Goal: Task Accomplishment & Management: Complete application form

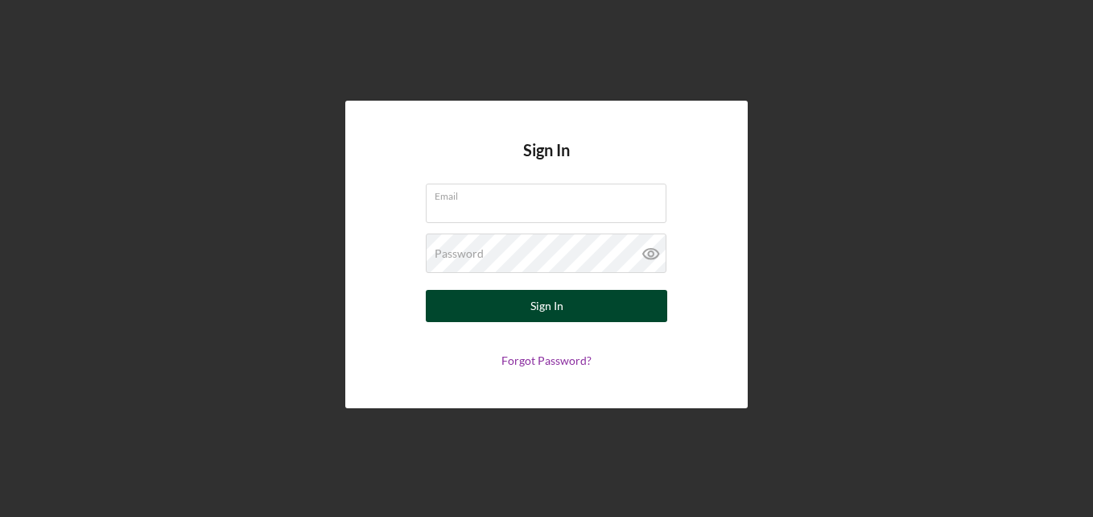
type input "[EMAIL_ADDRESS][DOMAIN_NAME]"
click at [569, 309] on button "Sign In" at bounding box center [546, 306] width 241 height 32
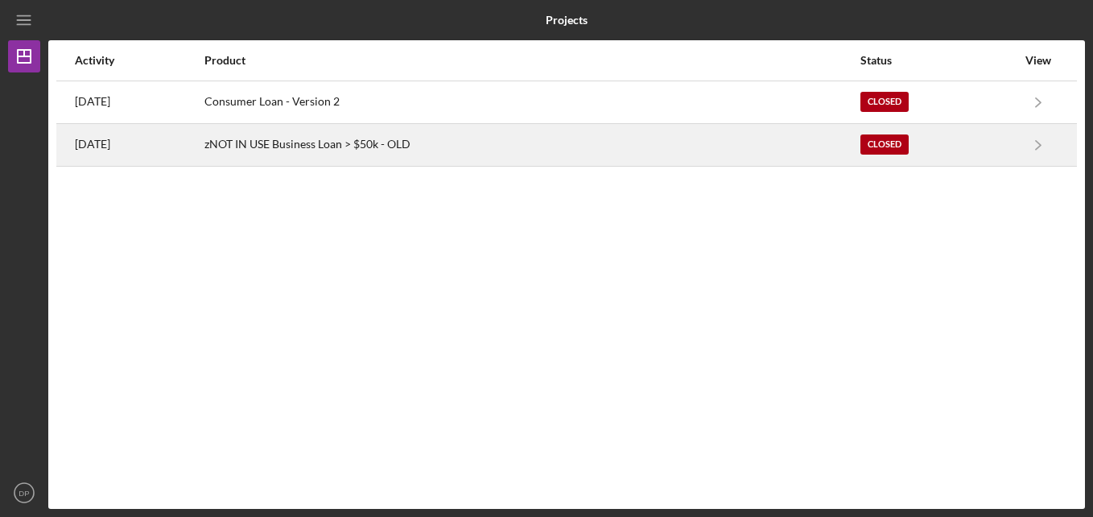
click at [314, 157] on div "zNOT IN USE Business Loan > $50k - OLD" at bounding box center [531, 145] width 654 height 40
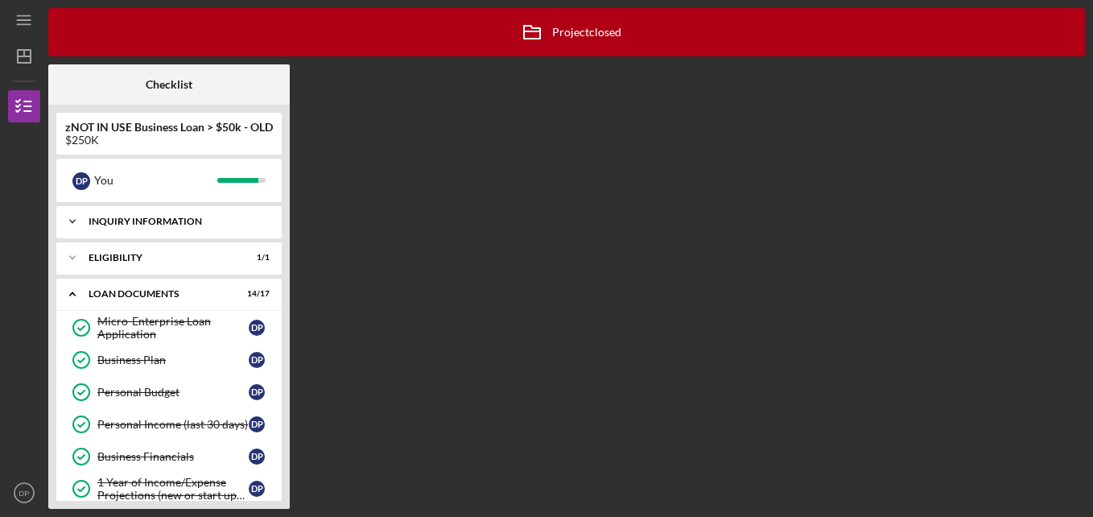
click at [173, 224] on div "INQUIRY INFORMATION" at bounding box center [175, 221] width 173 height 10
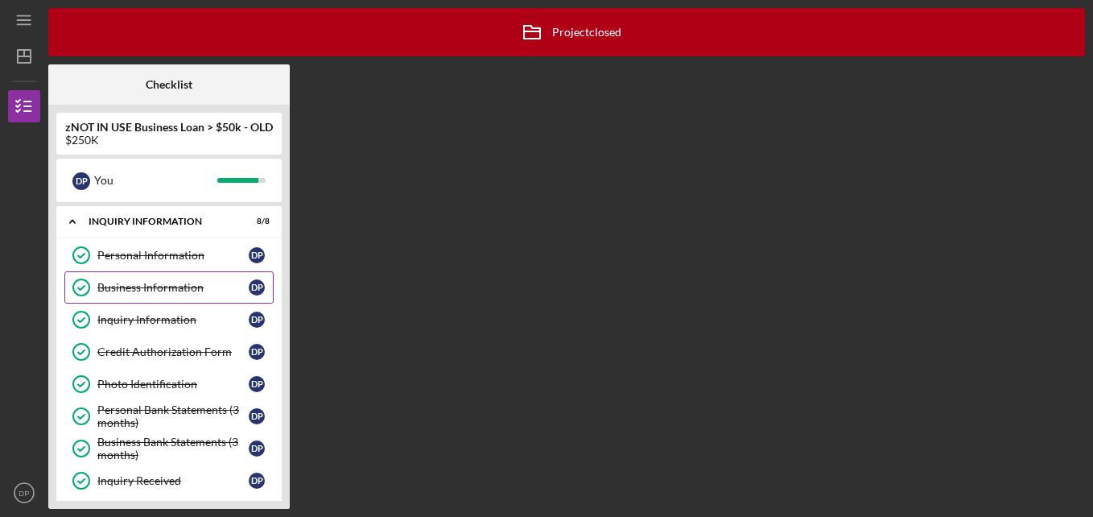
click at [189, 293] on div "Business Information" at bounding box center [172, 287] width 151 height 13
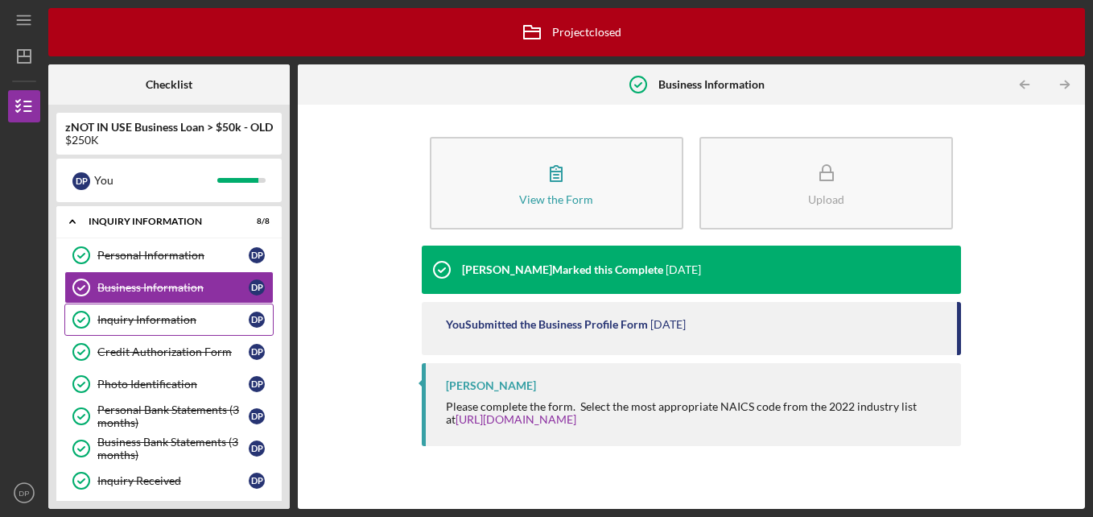
click at [181, 315] on div "Inquiry Information" at bounding box center [172, 319] width 151 height 13
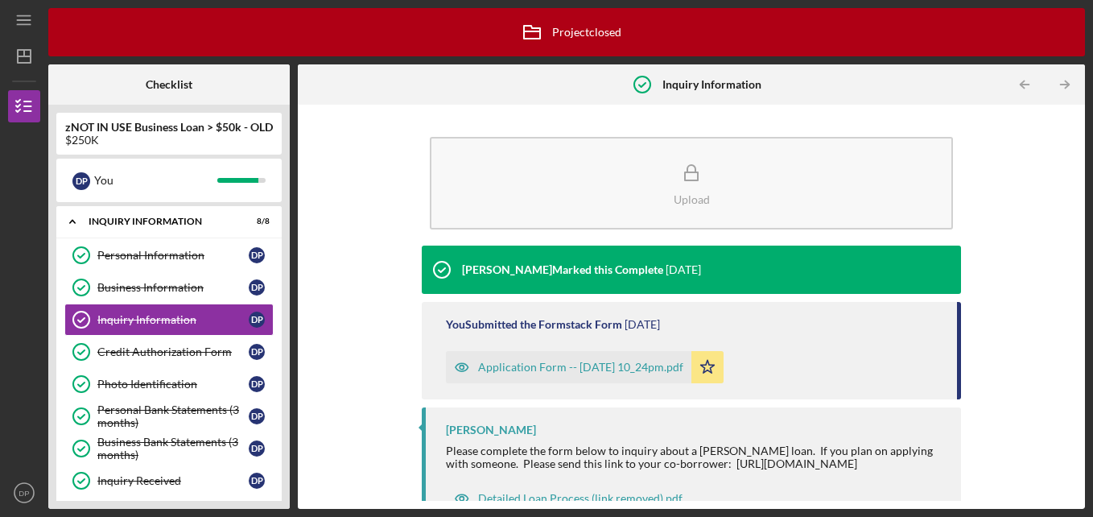
scroll to position [43, 0]
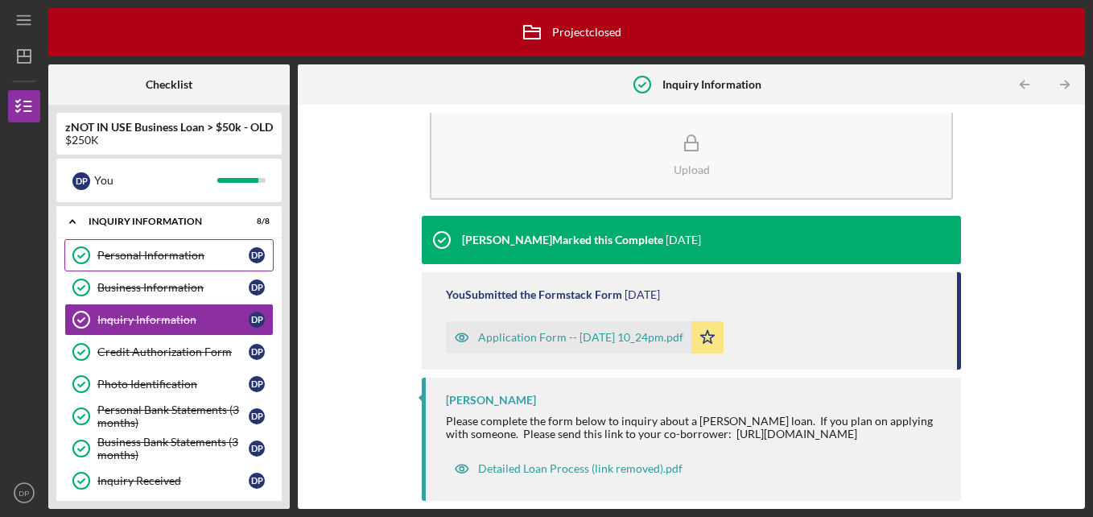
click at [162, 257] on div "Personal Information" at bounding box center [172, 255] width 151 height 13
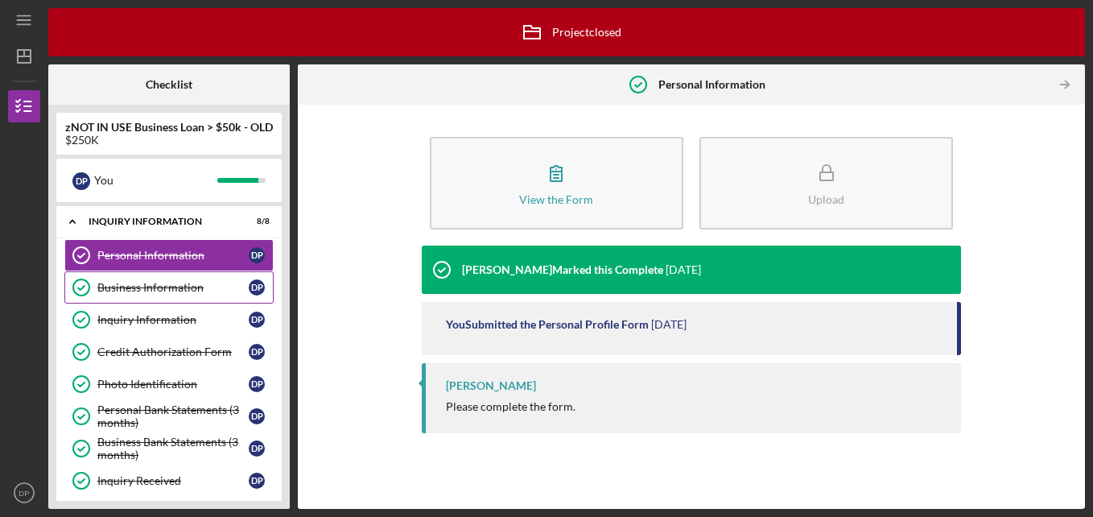
click at [163, 285] on div "Business Information" at bounding box center [172, 287] width 151 height 13
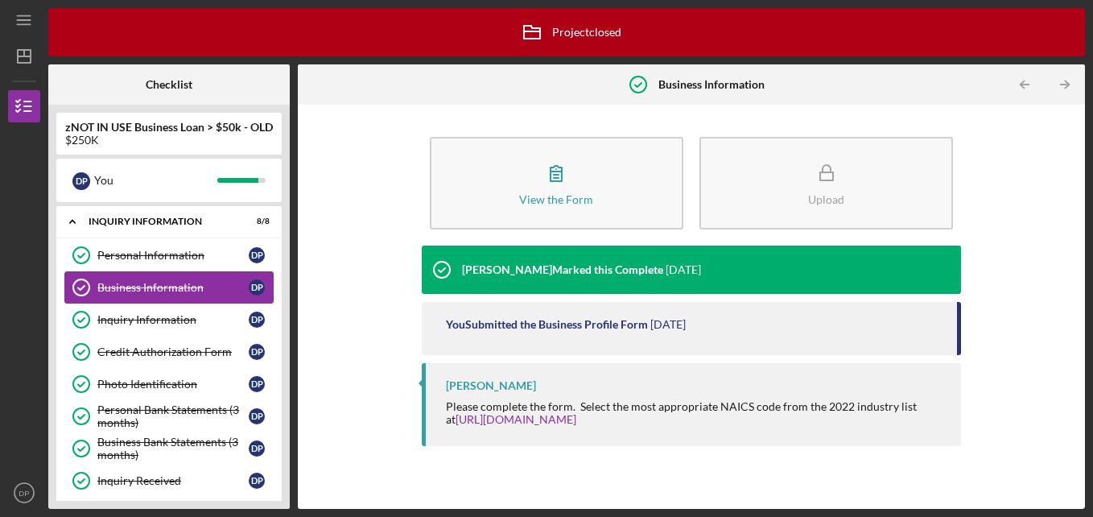
click at [167, 293] on div "Business Information" at bounding box center [172, 287] width 151 height 13
click at [1068, 89] on icon "Icon/Table Pagination Arrow" at bounding box center [1065, 85] width 36 height 36
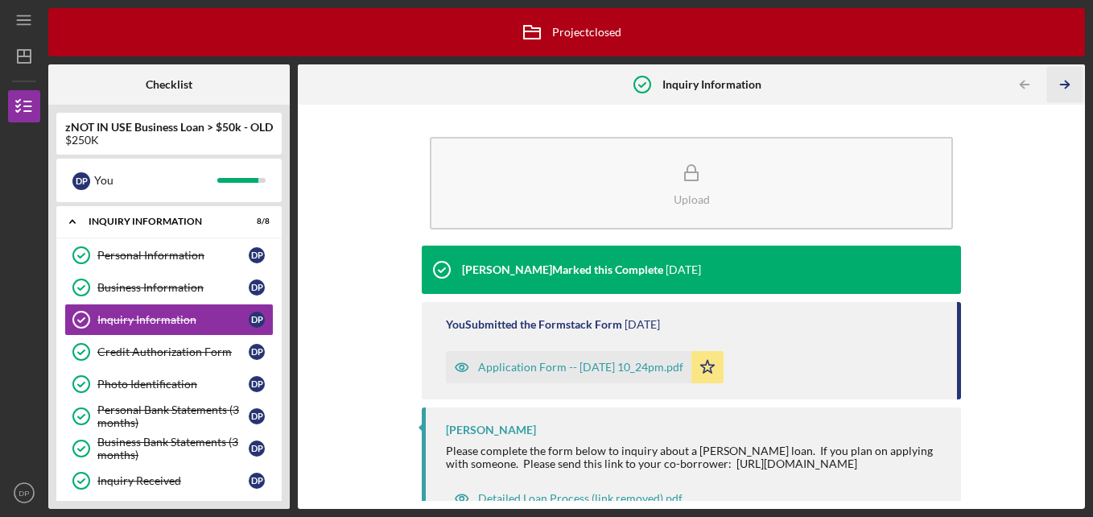
click at [1068, 89] on icon "Icon/Table Pagination Arrow" at bounding box center [1065, 85] width 36 height 36
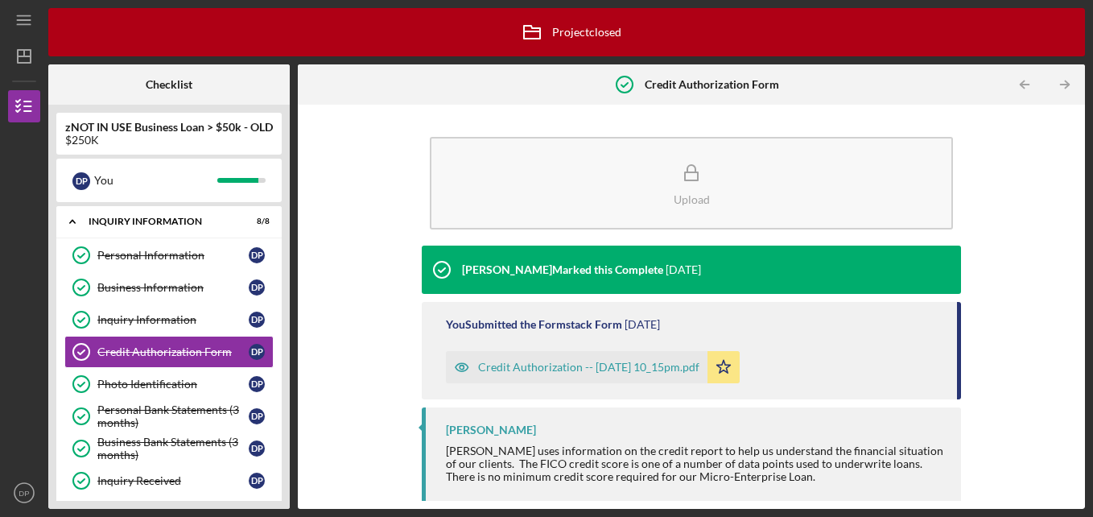
click at [1068, 89] on icon "Icon/Table Pagination Arrow" at bounding box center [1065, 85] width 36 height 36
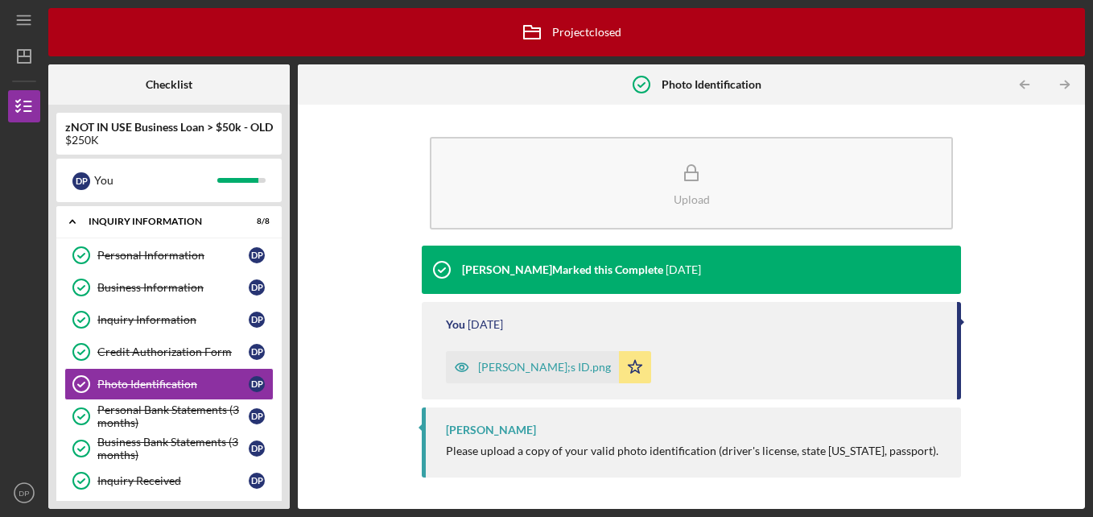
click at [1068, 89] on icon "Icon/Table Pagination Arrow" at bounding box center [1065, 85] width 36 height 36
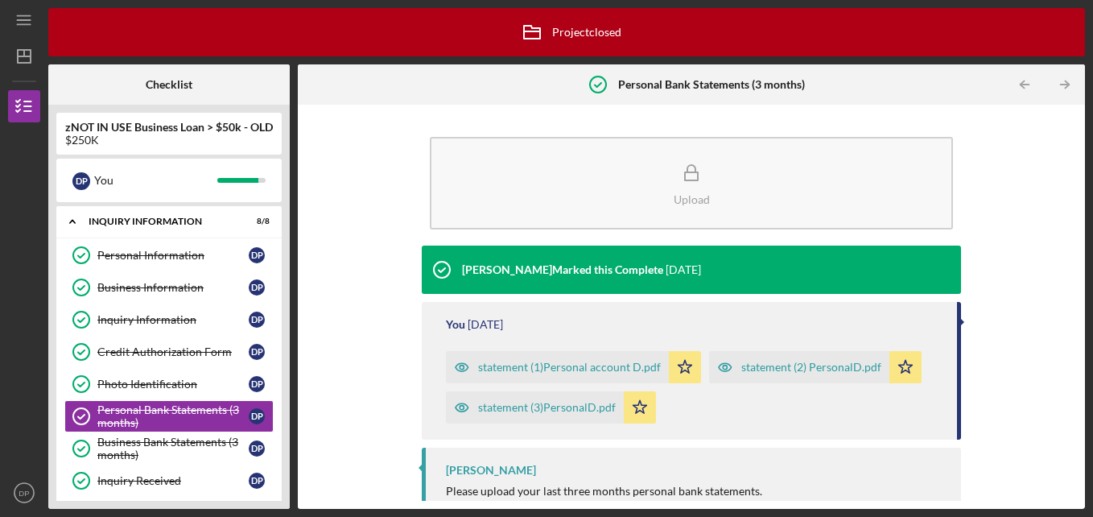
click at [1068, 89] on icon "Icon/Table Pagination Arrow" at bounding box center [1065, 85] width 36 height 36
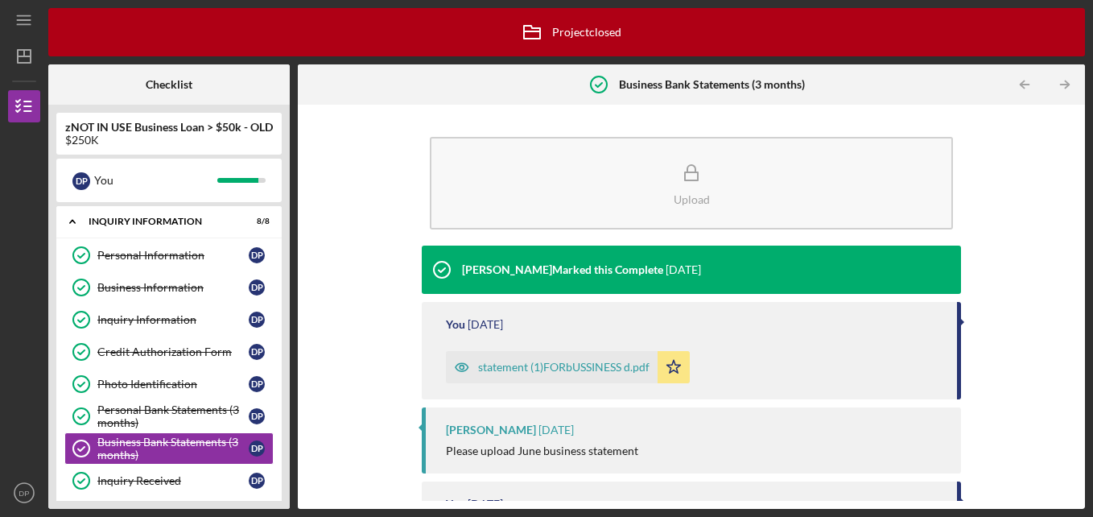
click at [1068, 89] on icon "Icon/Table Pagination Arrow" at bounding box center [1065, 85] width 36 height 36
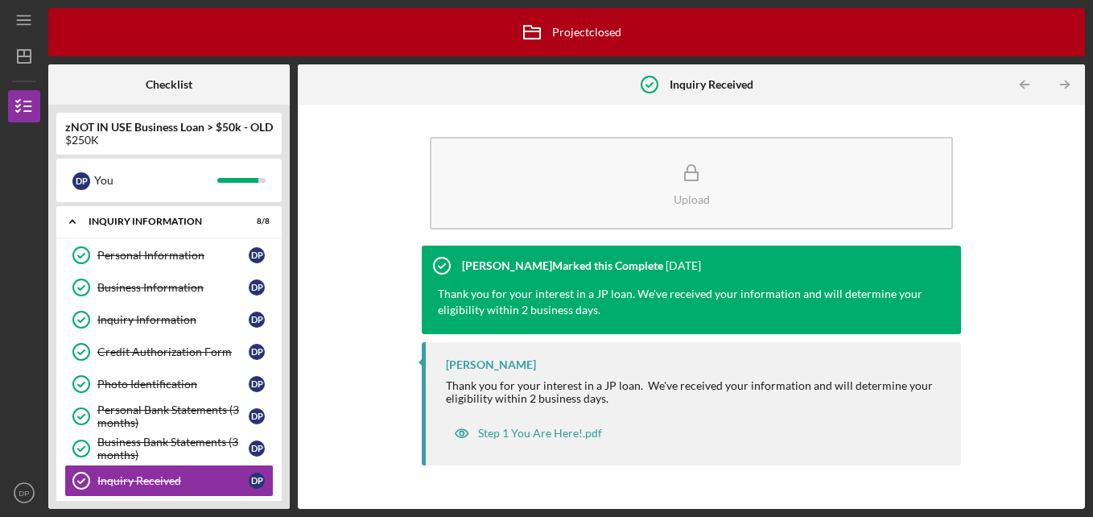
click at [1068, 89] on icon "Icon/Table Pagination Arrow" at bounding box center [1065, 85] width 36 height 36
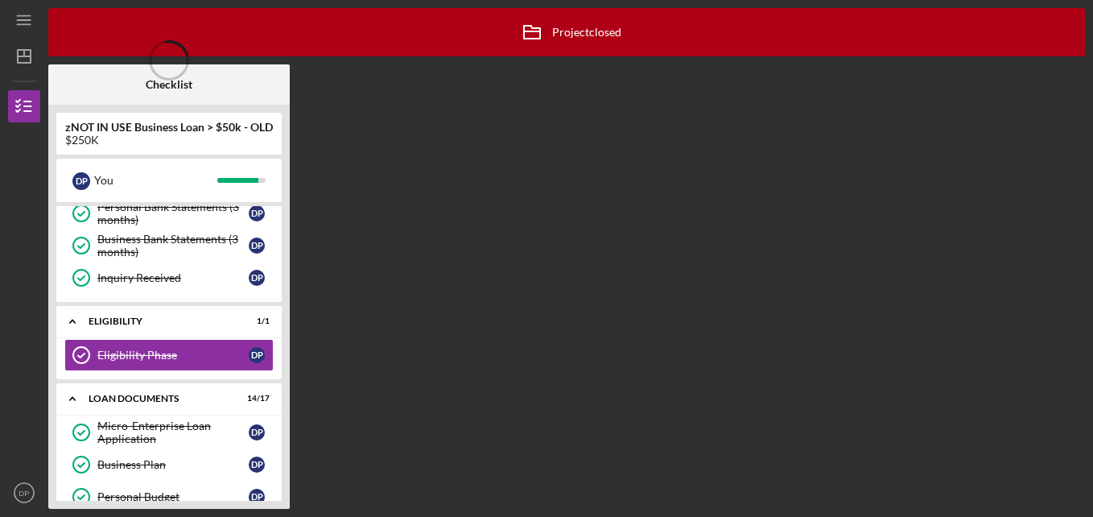
scroll to position [204, 0]
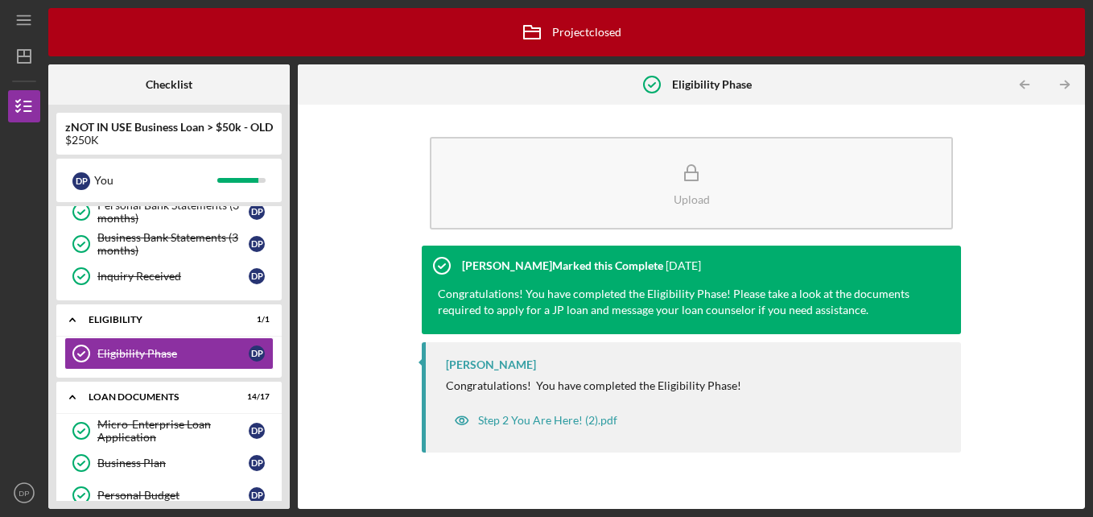
click at [1068, 89] on icon "Icon/Table Pagination Arrow" at bounding box center [1065, 85] width 36 height 36
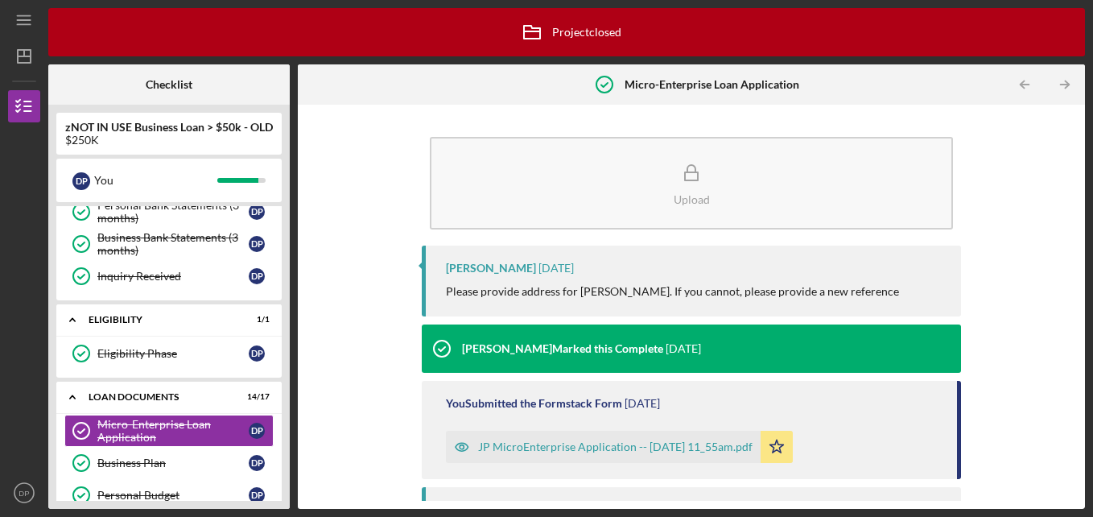
click at [1068, 89] on icon "Icon/Table Pagination Arrow" at bounding box center [1065, 85] width 36 height 36
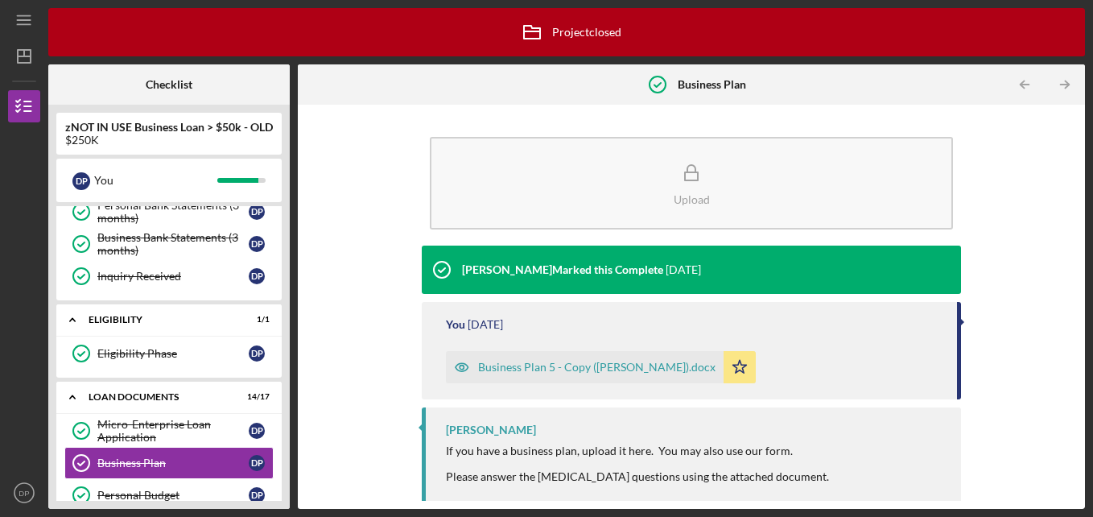
click at [517, 367] on div "Business Plan 5 - Copy ([PERSON_NAME]).docx" at bounding box center [596, 366] width 237 height 13
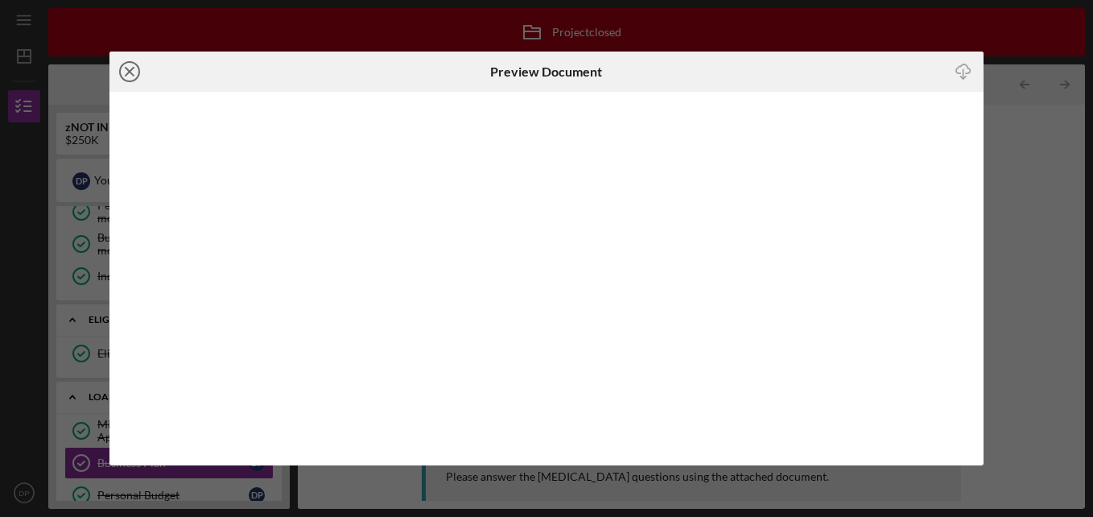
click at [130, 78] on icon "Icon/Close" at bounding box center [129, 71] width 40 height 40
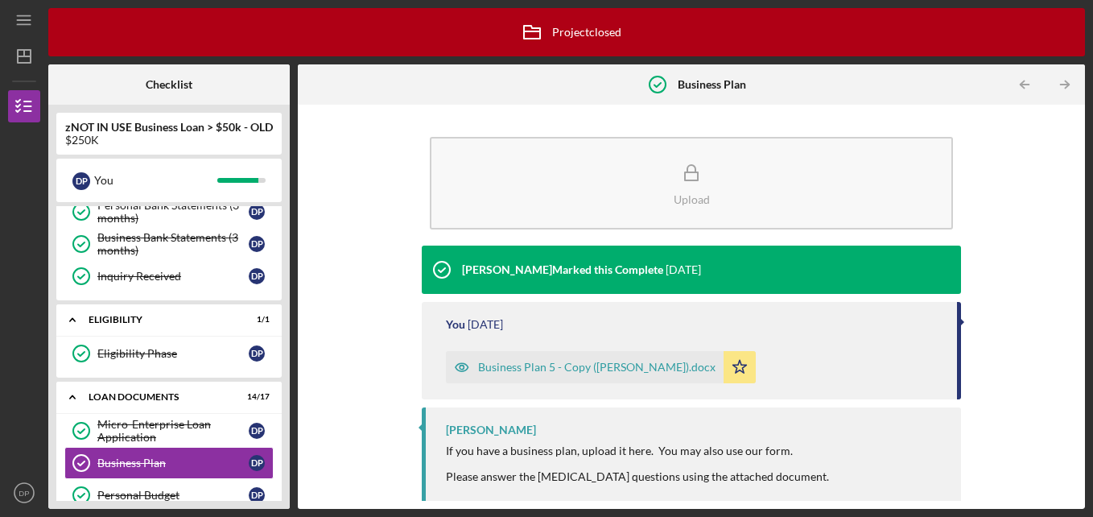
scroll to position [43, 0]
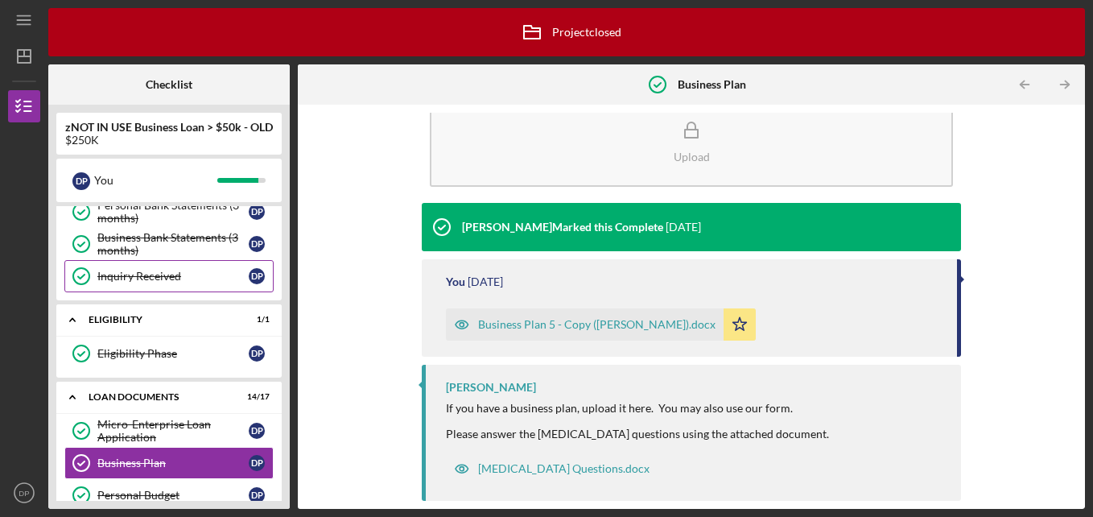
click at [176, 277] on div "Inquiry Received" at bounding box center [172, 276] width 151 height 13
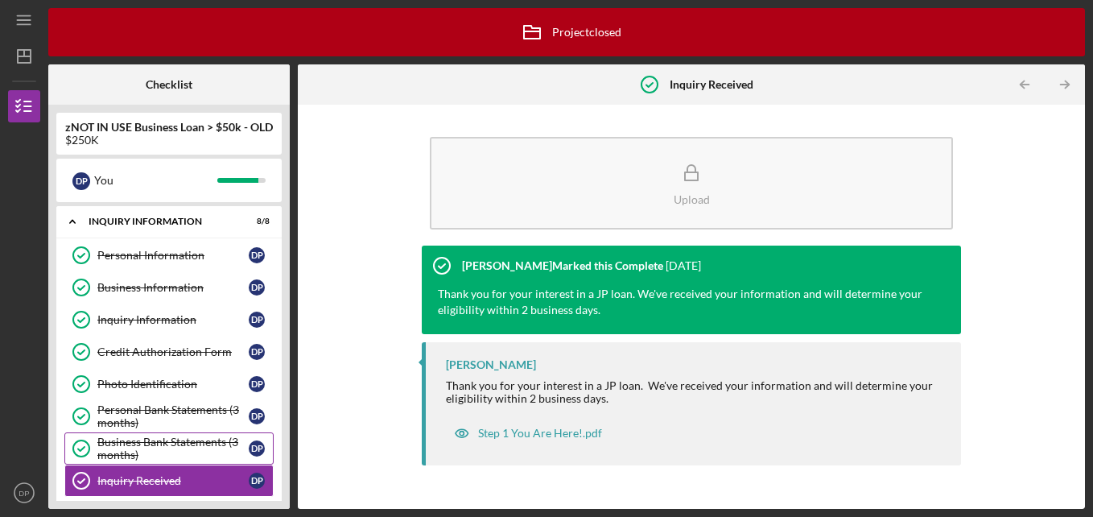
click at [187, 253] on div "Personal Information" at bounding box center [172, 255] width 151 height 13
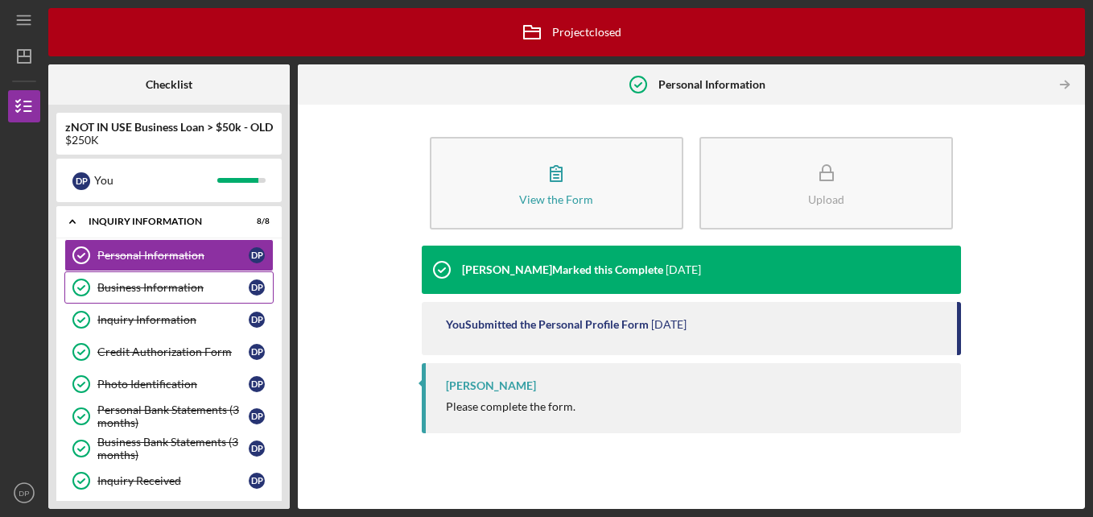
click at [159, 297] on link "Business Information Business Information D P" at bounding box center [168, 287] width 209 height 32
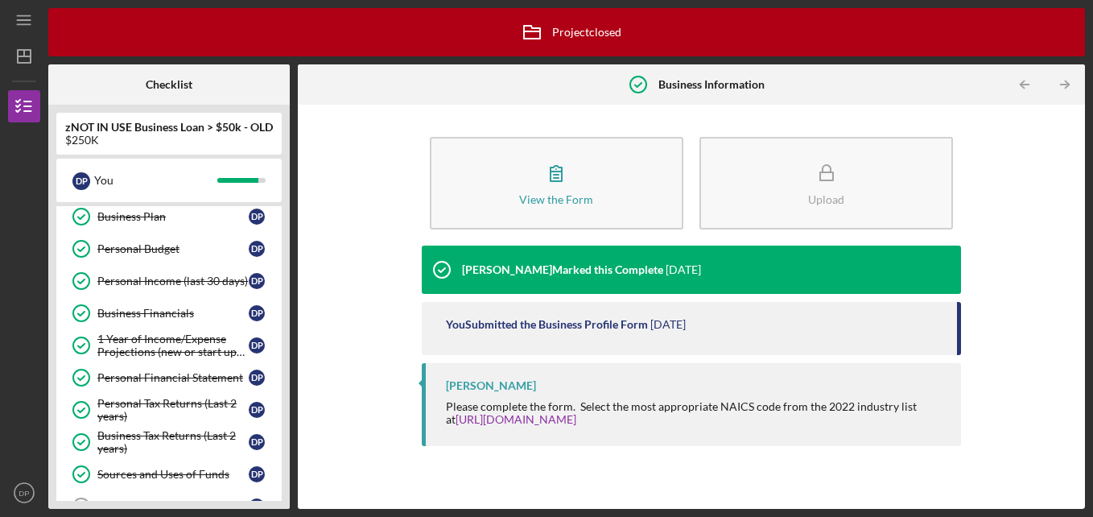
scroll to position [483, 0]
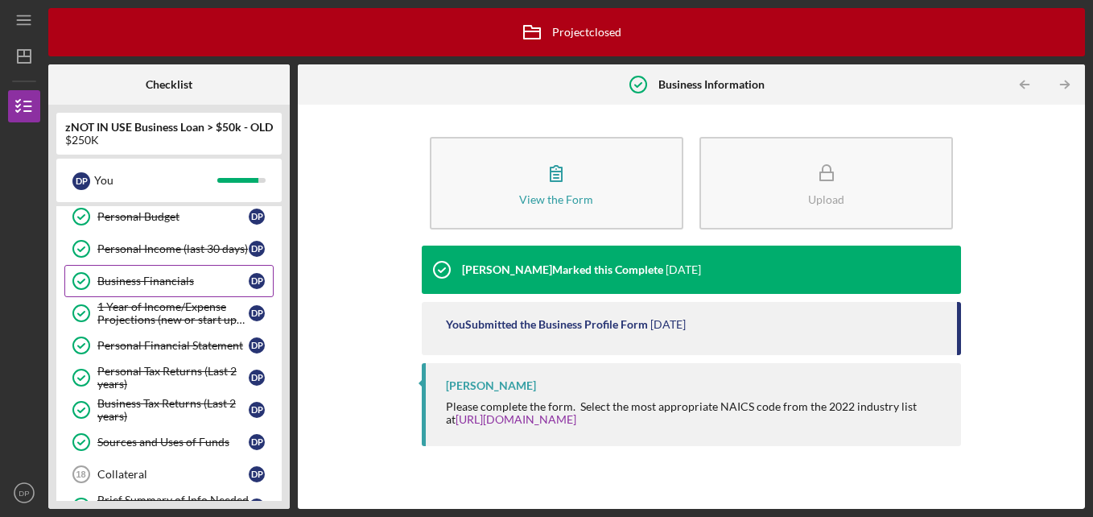
click at [178, 278] on div "Business Financials" at bounding box center [172, 280] width 151 height 13
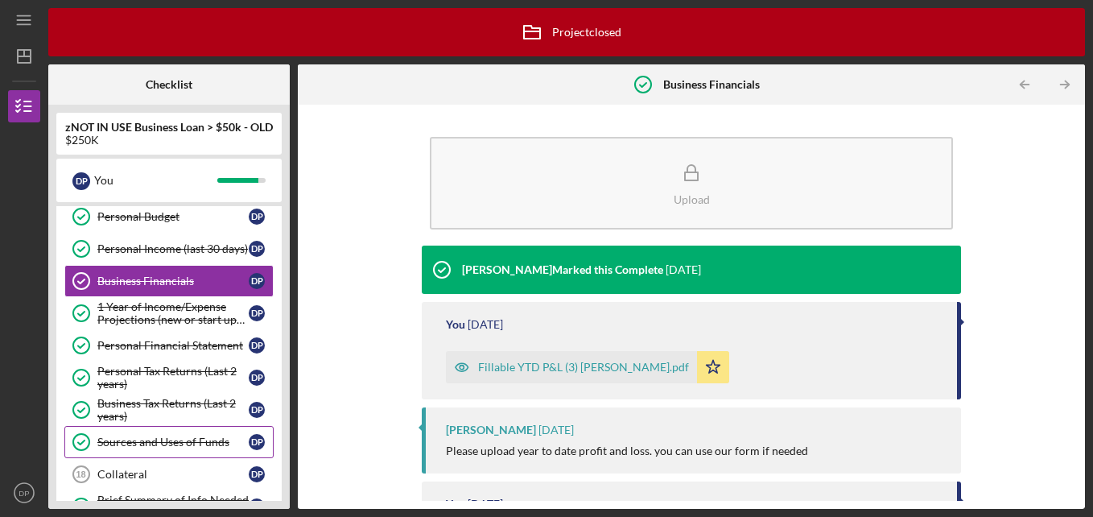
click at [202, 447] on div "Sources and Uses of Funds" at bounding box center [172, 441] width 151 height 13
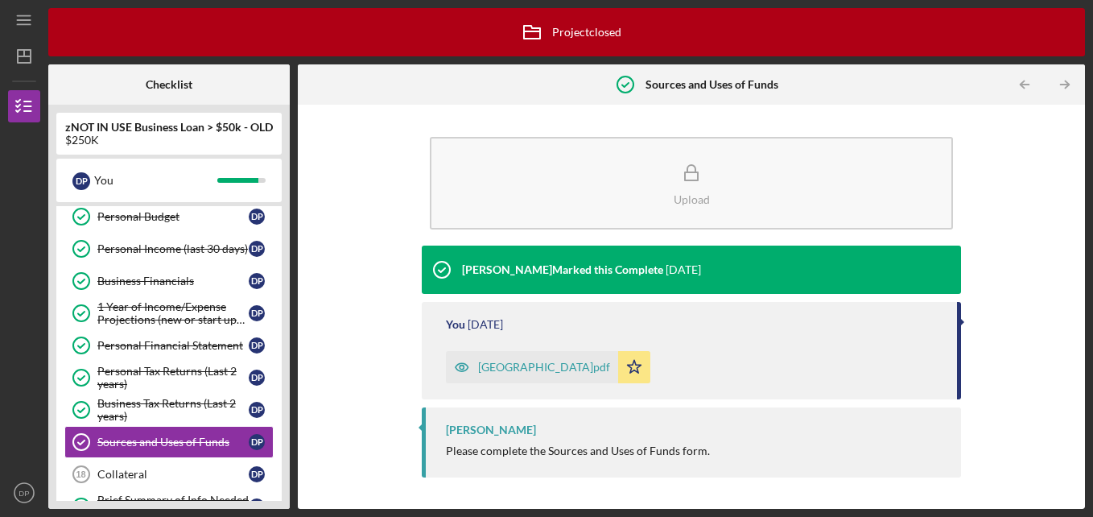
click at [544, 364] on div "[GEOGRAPHIC_DATA]pdf" at bounding box center [544, 366] width 132 height 13
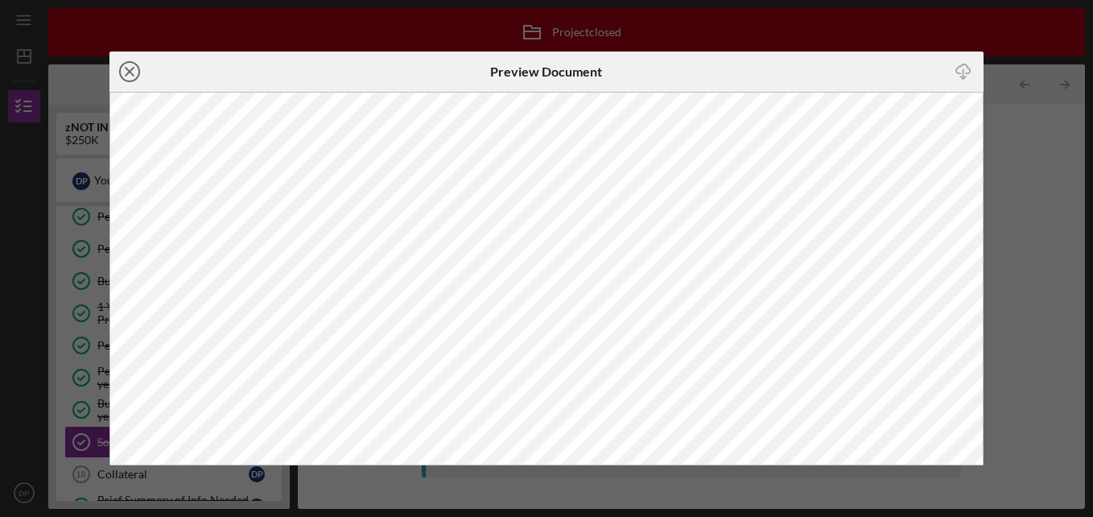
click at [129, 72] on line at bounding box center [130, 72] width 8 height 8
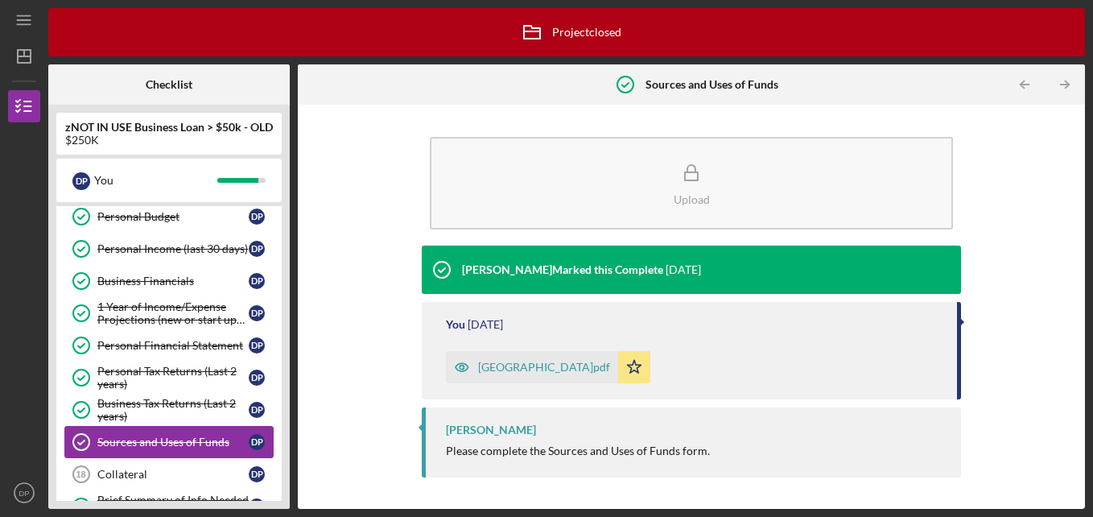
click at [197, 437] on div "Sources and Uses of Funds" at bounding box center [172, 441] width 151 height 13
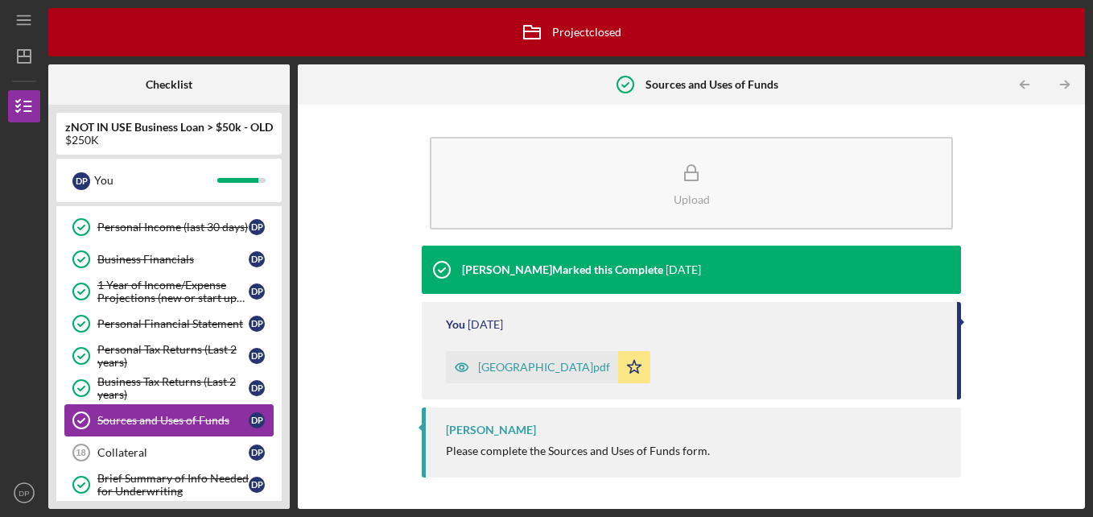
scroll to position [668, 0]
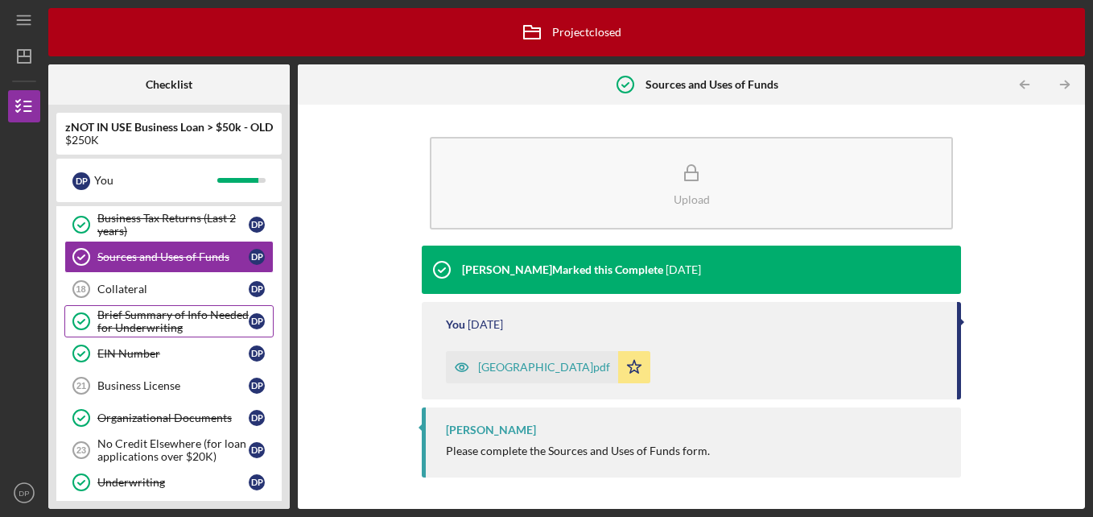
click at [159, 330] on div "Brief Summary of Info Needed for Underwriting" at bounding box center [172, 321] width 151 height 26
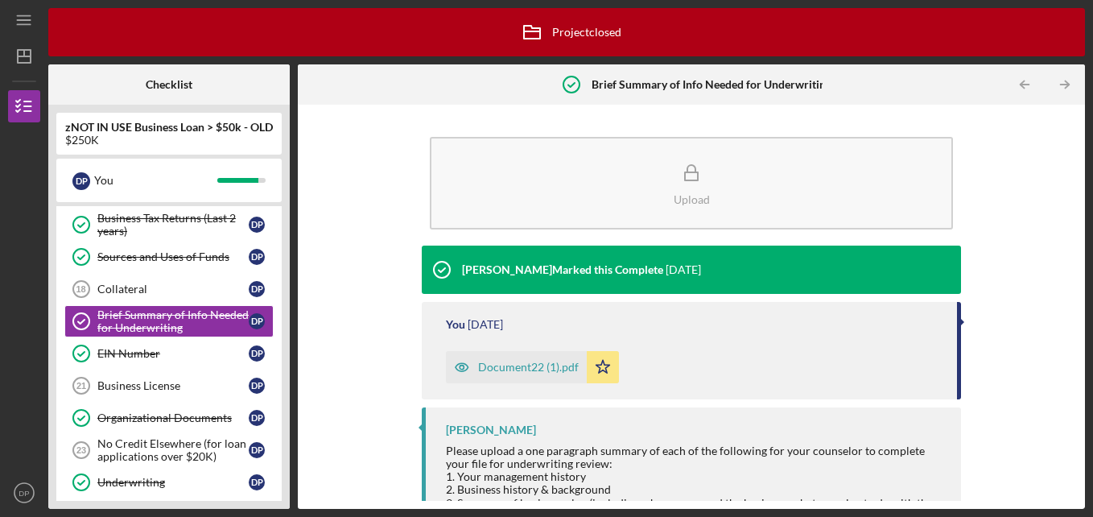
click at [513, 360] on div "Document22 (1).pdf" at bounding box center [516, 367] width 141 height 32
